Goal: Task Accomplishment & Management: Manage account settings

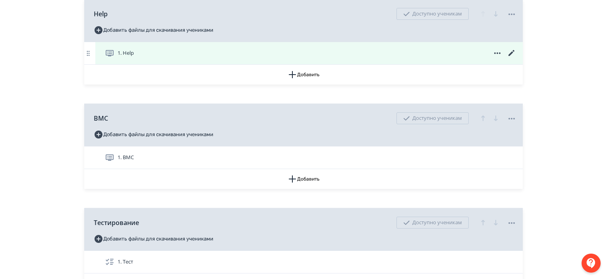
scroll to position [140, 0]
click at [511, 49] on icon at bounding box center [512, 52] width 10 height 10
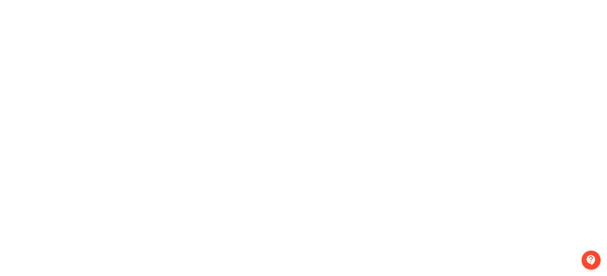
scroll to position [0, 2]
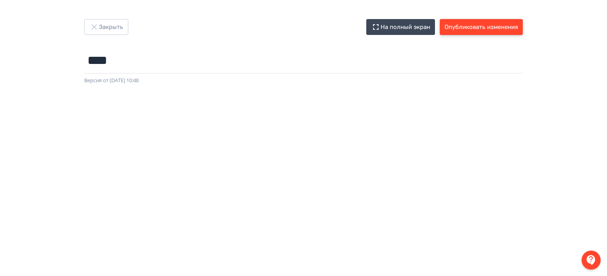
click at [496, 29] on button "Опубликовать изменения" at bounding box center [481, 27] width 83 height 16
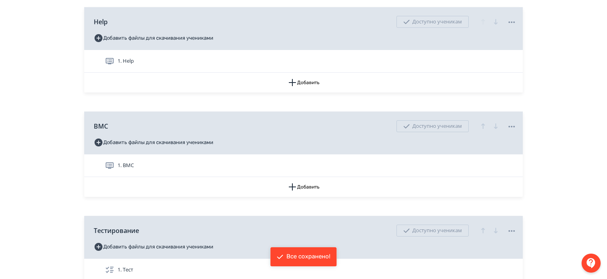
scroll to position [130, 0]
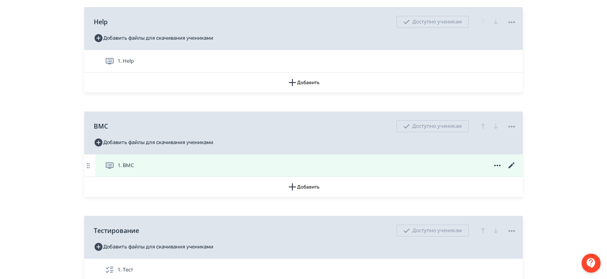
click at [510, 164] on icon at bounding box center [512, 166] width 10 height 10
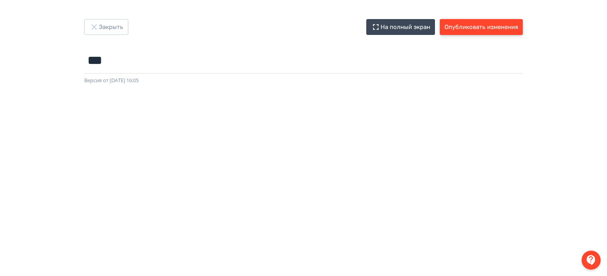
click at [499, 27] on button "Опубликовать изменения" at bounding box center [481, 27] width 83 height 16
